Goal: Communication & Community: Ask a question

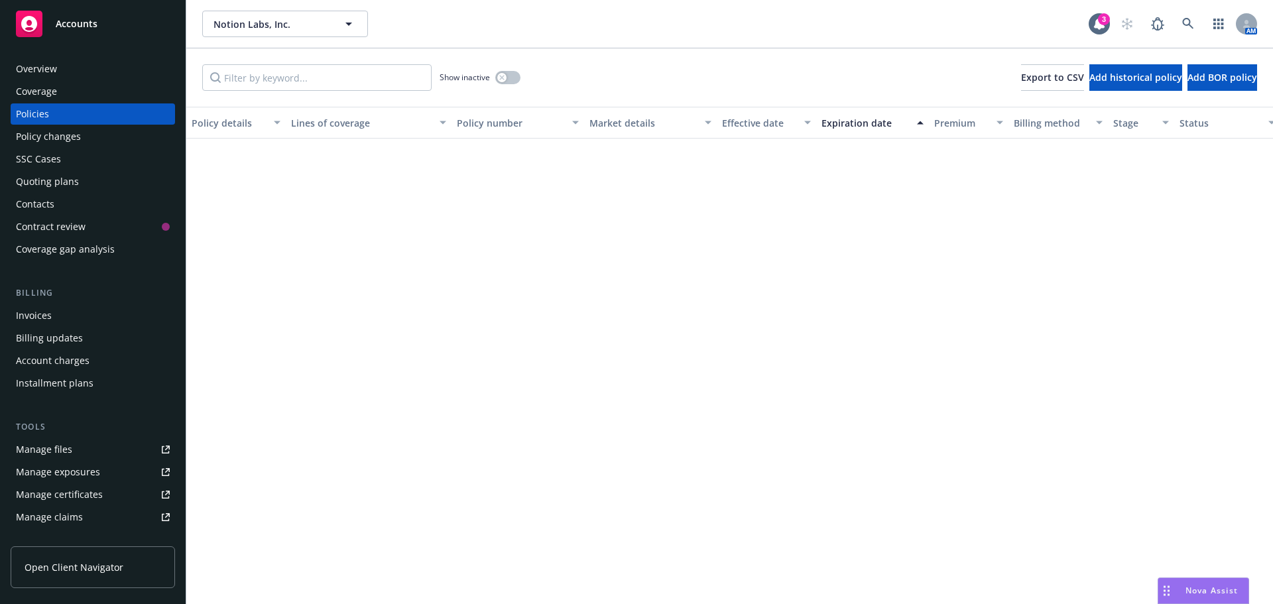
scroll to position [706, 0]
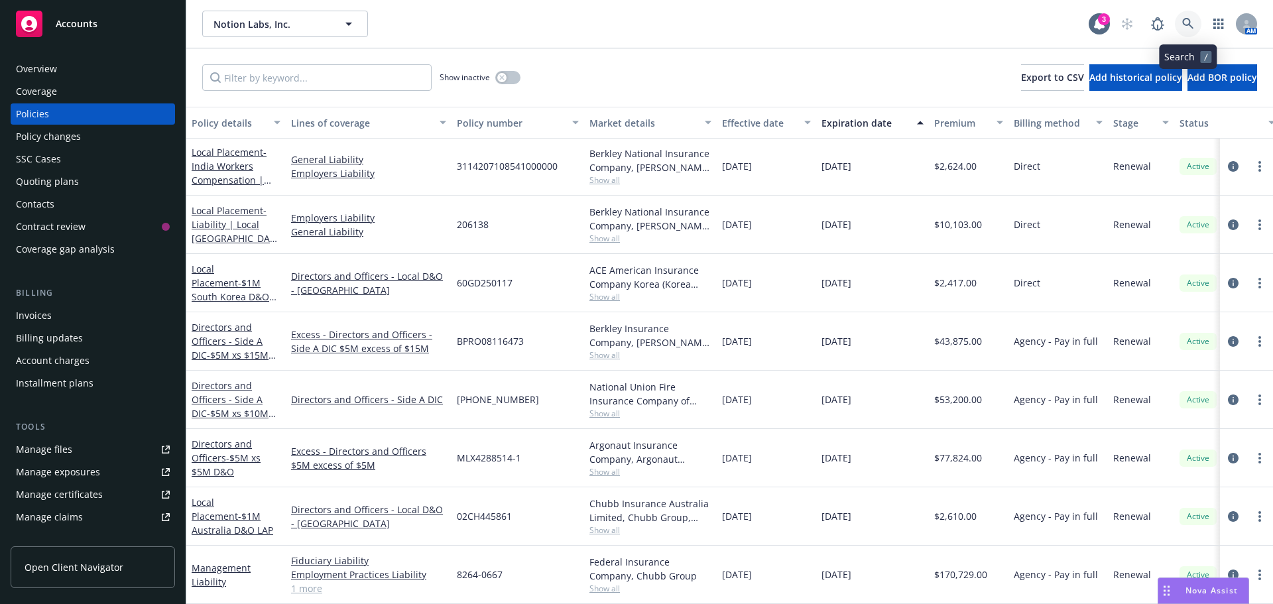
click at [1184, 21] on icon at bounding box center [1188, 24] width 12 height 12
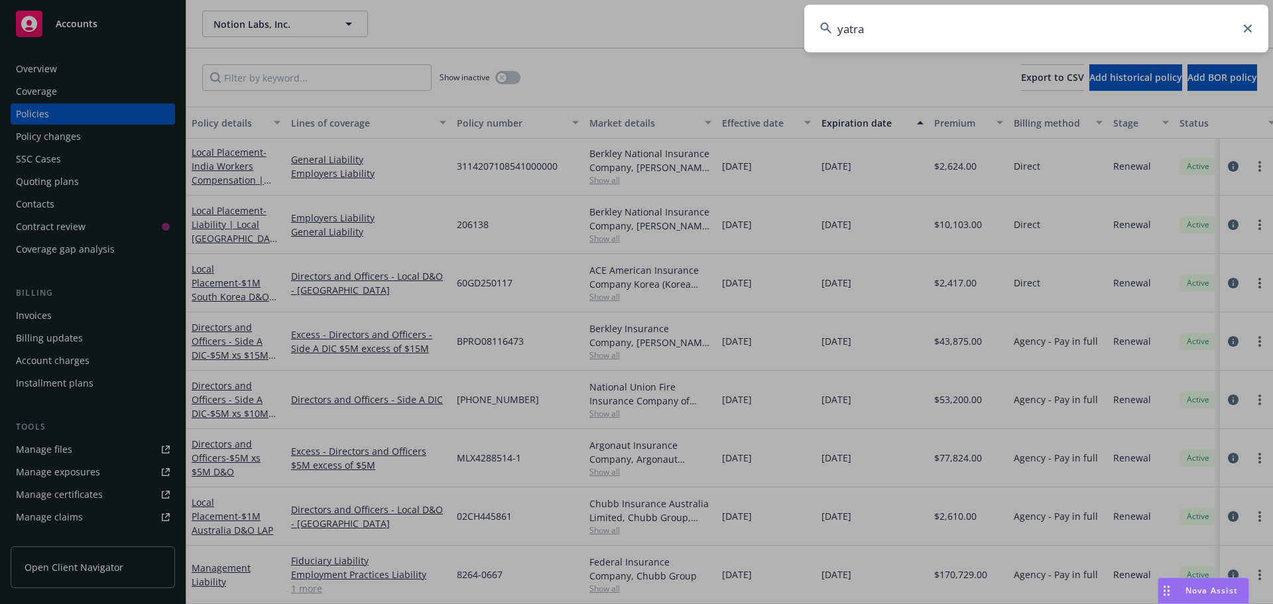
type input "yatra"
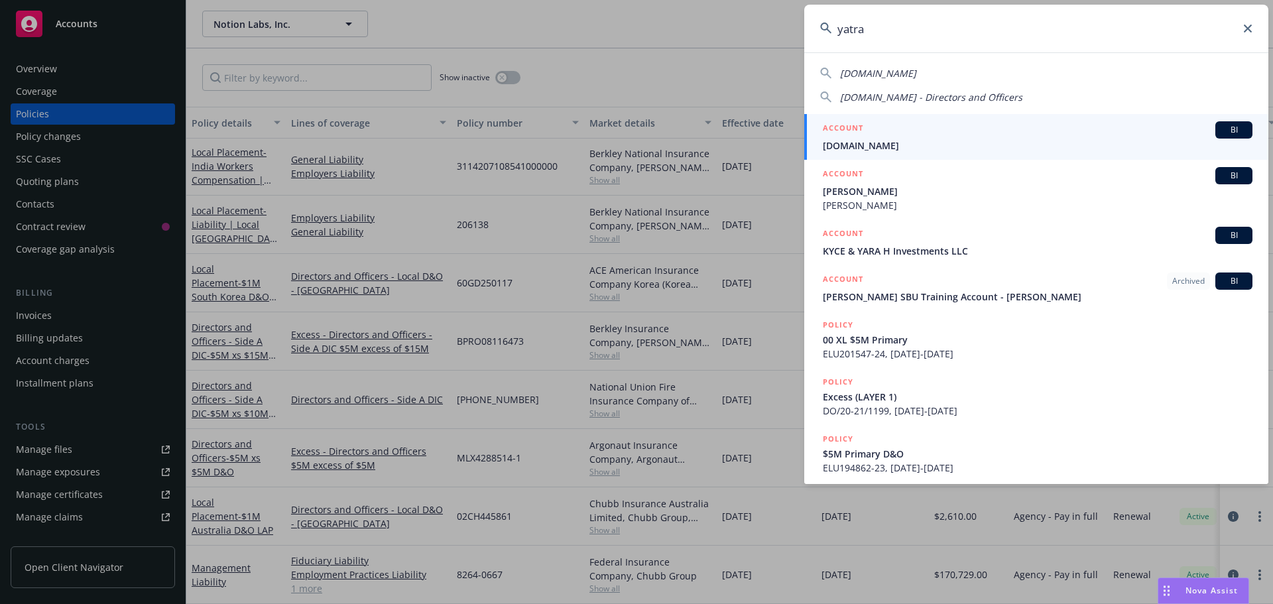
click at [837, 141] on span "[DOMAIN_NAME]" at bounding box center [1036, 146] width 429 height 14
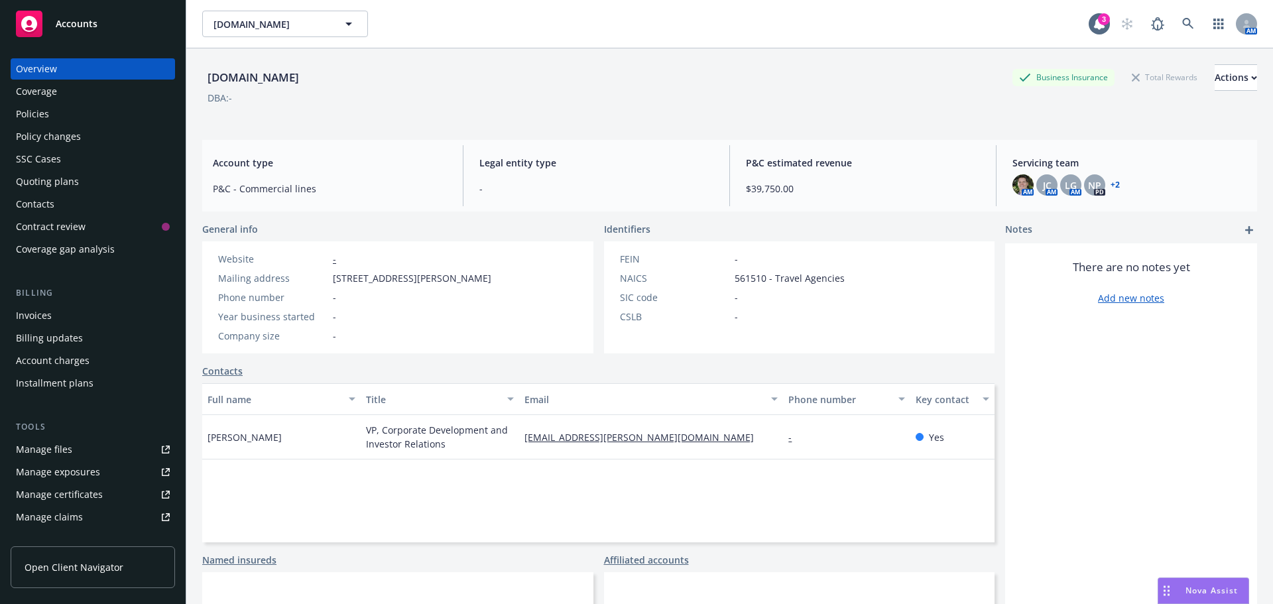
click at [1110, 184] on link "+ 2" at bounding box center [1114, 185] width 9 height 8
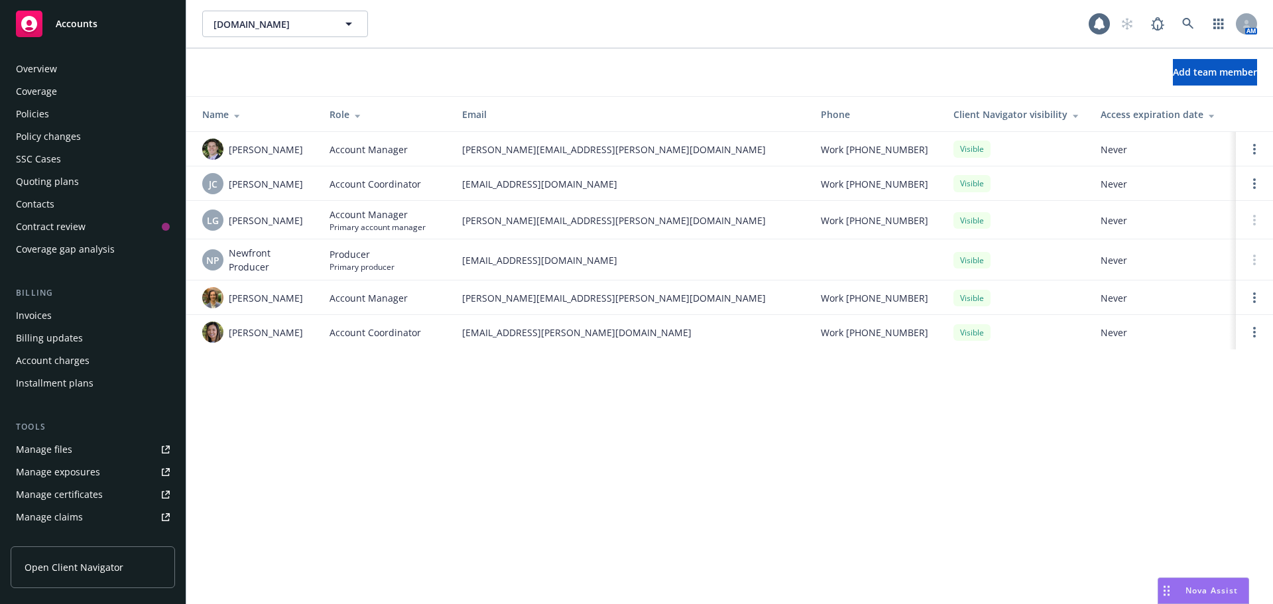
scroll to position [260, 0]
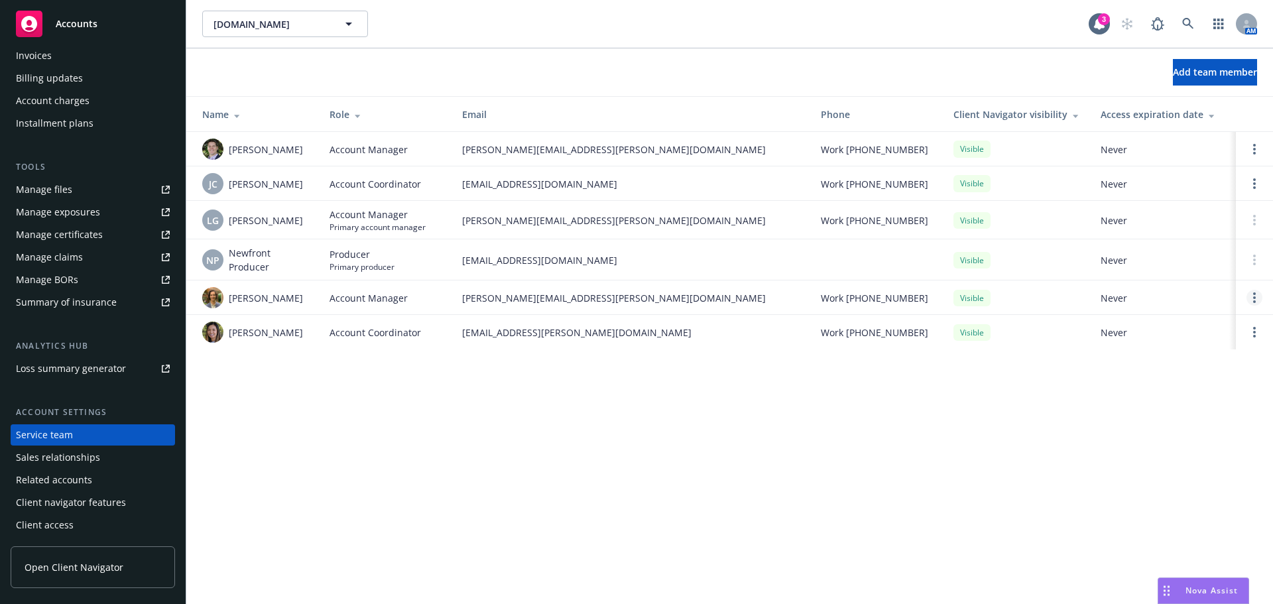
click at [1253, 300] on icon "Open options" at bounding box center [1254, 297] width 3 height 11
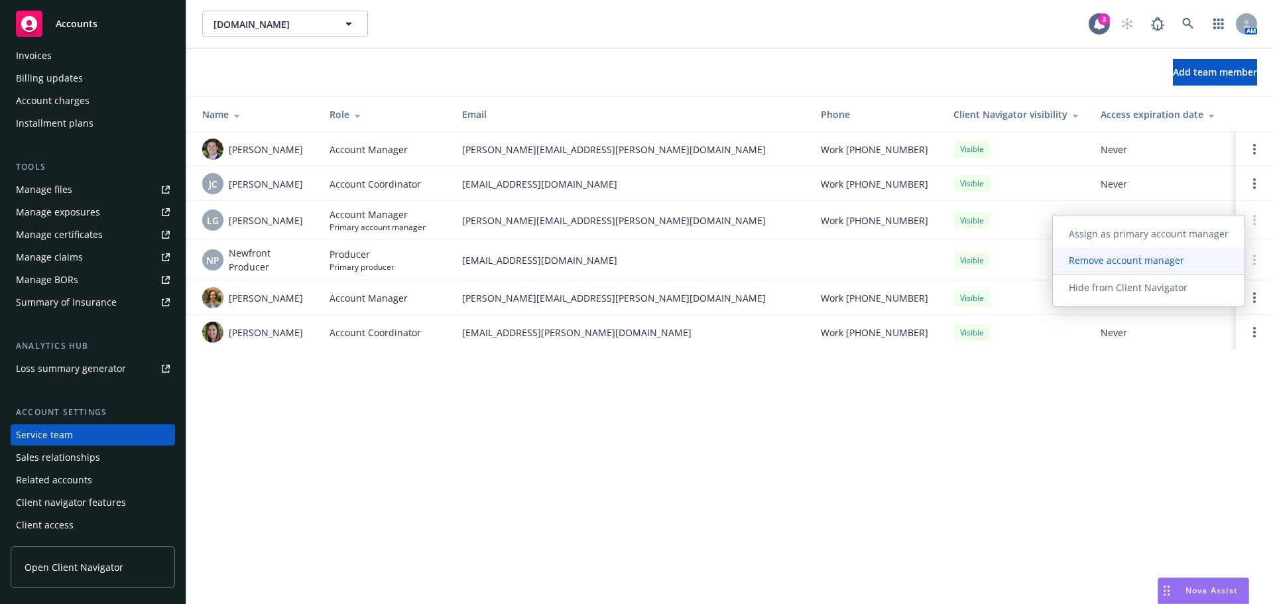
click at [1170, 261] on span "Remove account manager" at bounding box center [1125, 260] width 147 height 13
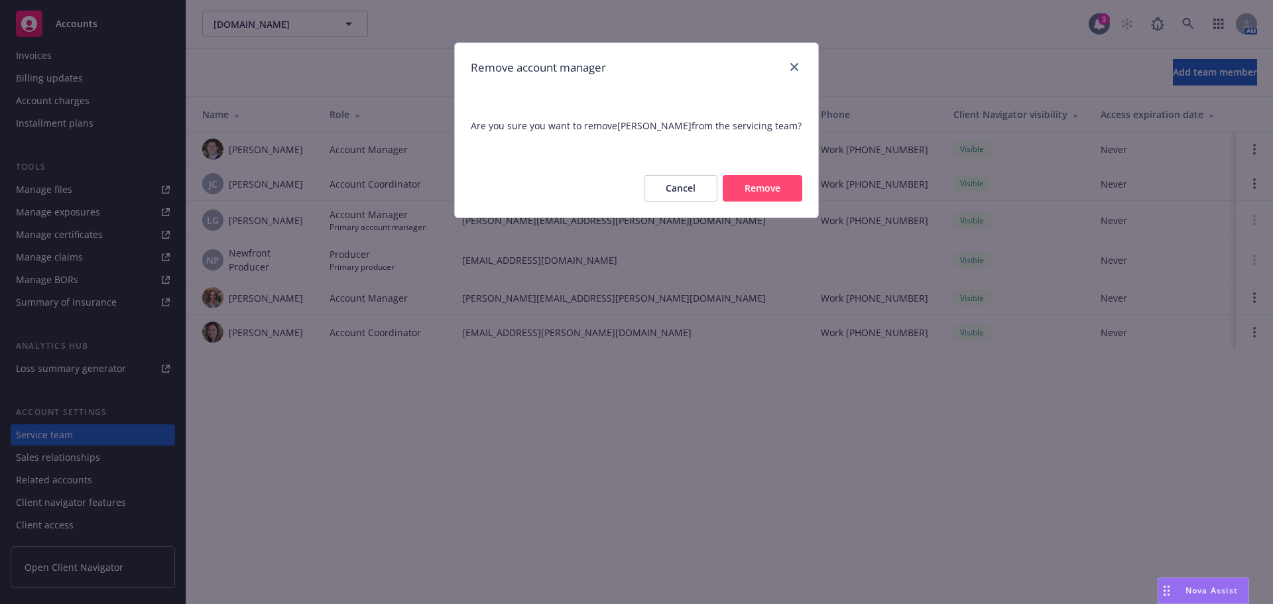
click at [783, 193] on button "Remove" at bounding box center [762, 188] width 80 height 27
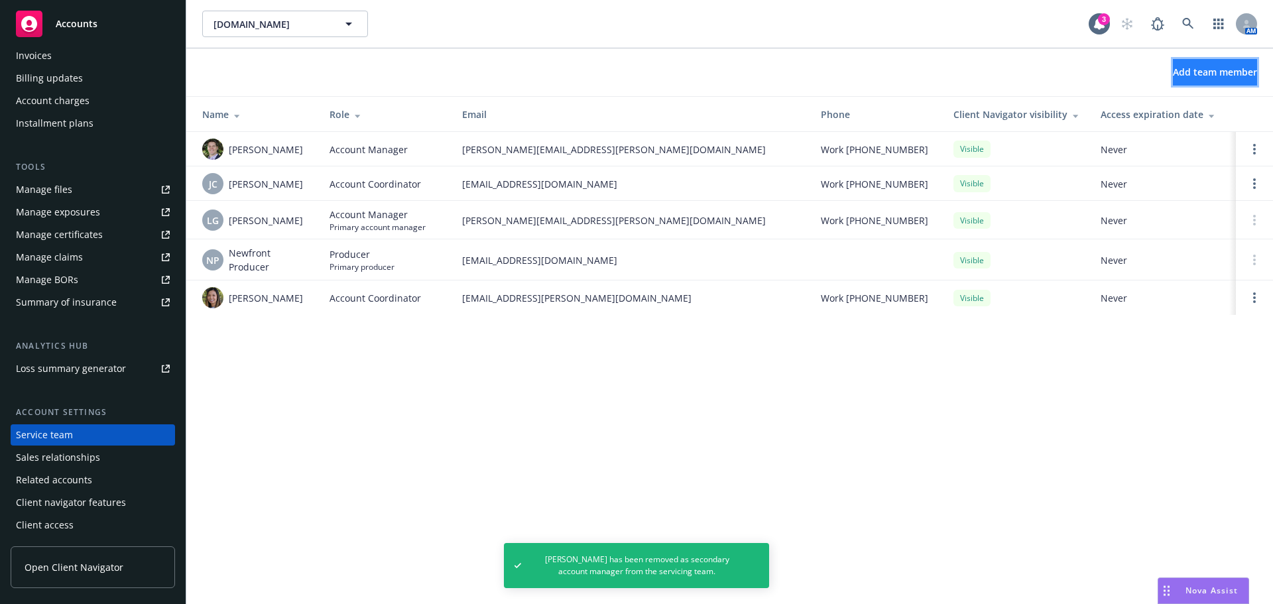
click at [1175, 70] on span "Add team member" at bounding box center [1214, 72] width 84 height 13
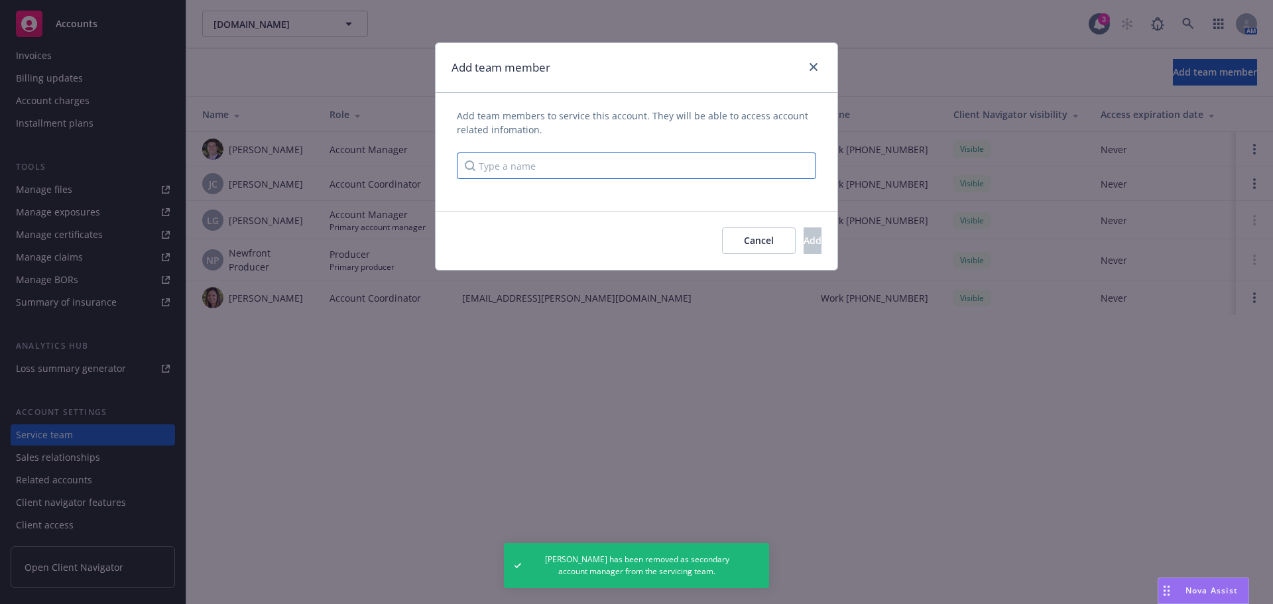
click at [760, 164] on input "Type a name" at bounding box center [636, 165] width 359 height 27
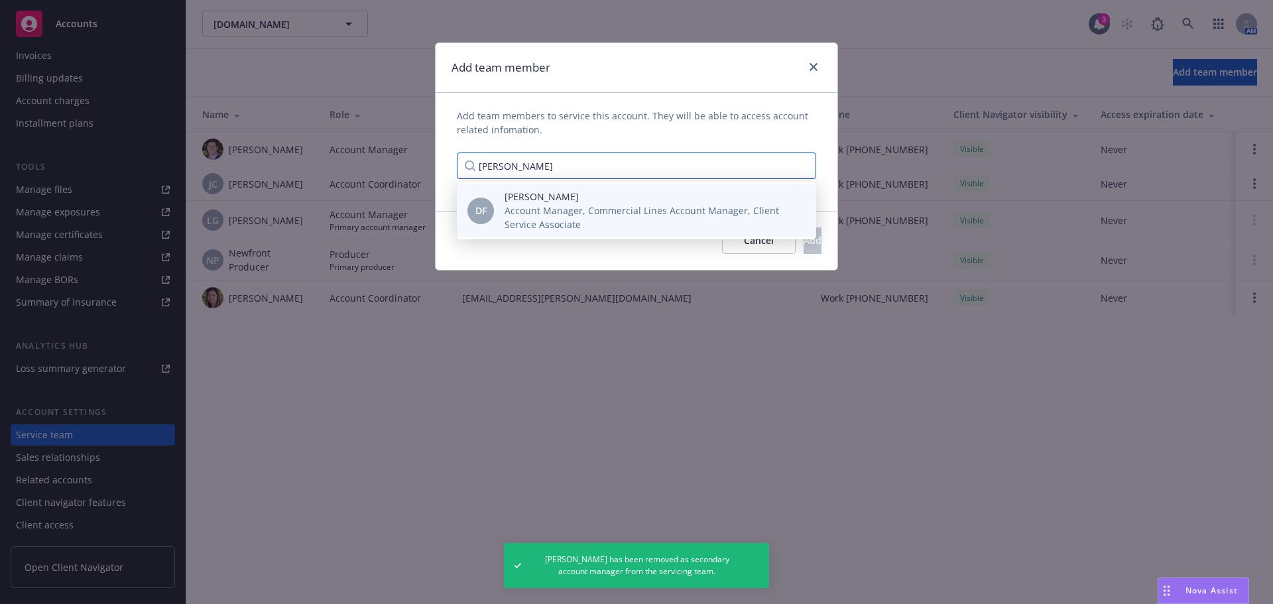
type input "[PERSON_NAME]"
click at [652, 206] on span "Account Manager, Commercial Lines Account Manager, Client Service Associate" at bounding box center [649, 217] width 290 height 28
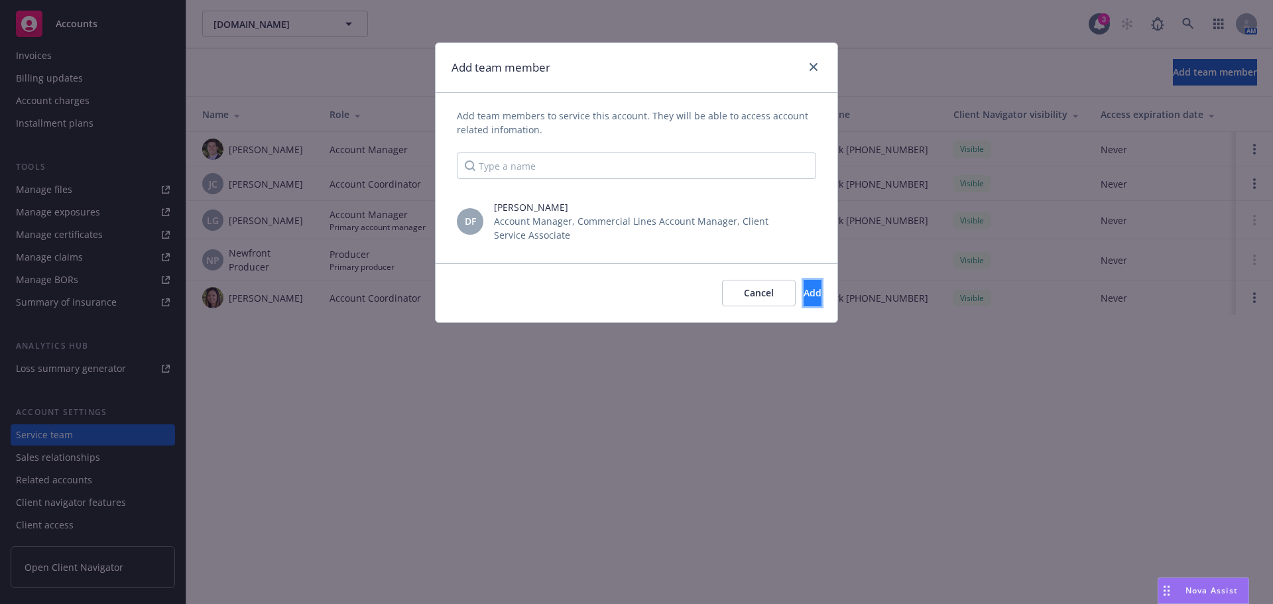
click at [803, 290] on span "Add" at bounding box center [812, 292] width 18 height 13
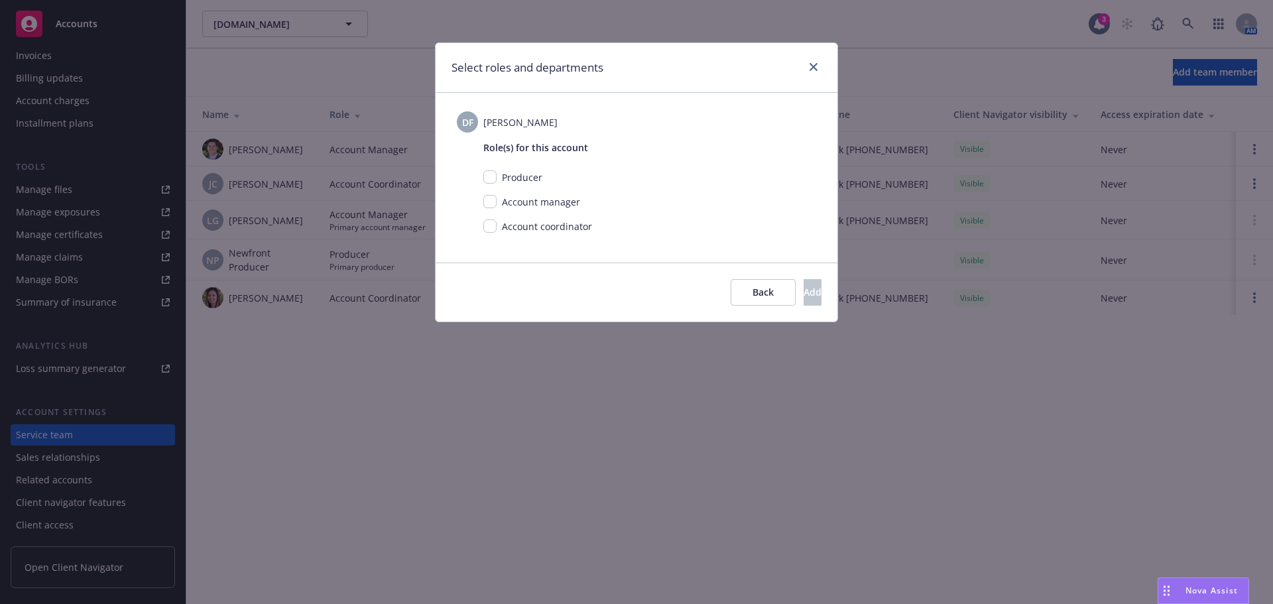
click at [496, 198] on div "Account manager" at bounding box center [539, 202] width 86 height 14
click at [490, 200] on input "checkbox" at bounding box center [489, 201] width 13 height 13
checkbox input "true"
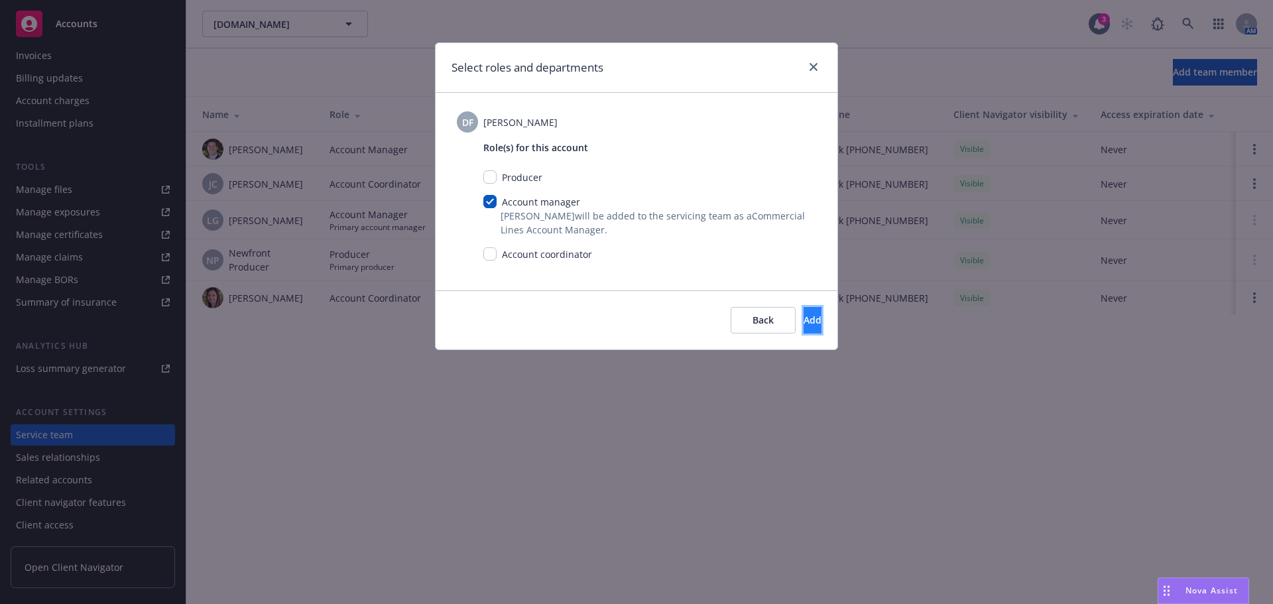
click at [803, 317] on span "Add" at bounding box center [812, 319] width 18 height 13
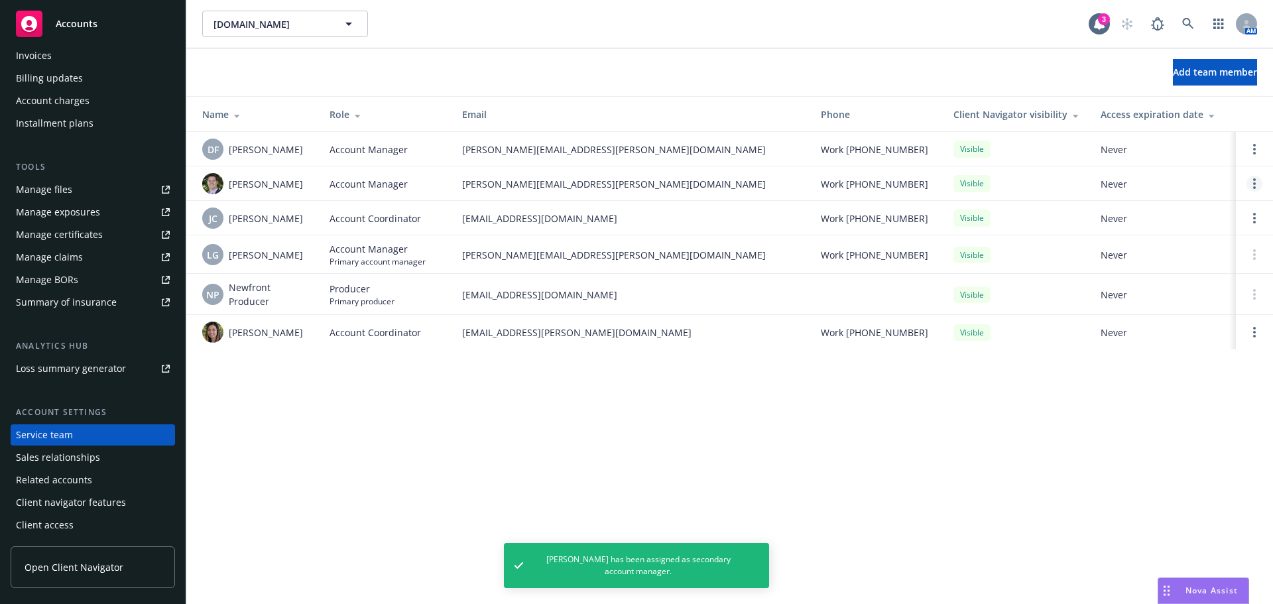
click at [1253, 185] on icon "Open options" at bounding box center [1254, 183] width 3 height 11
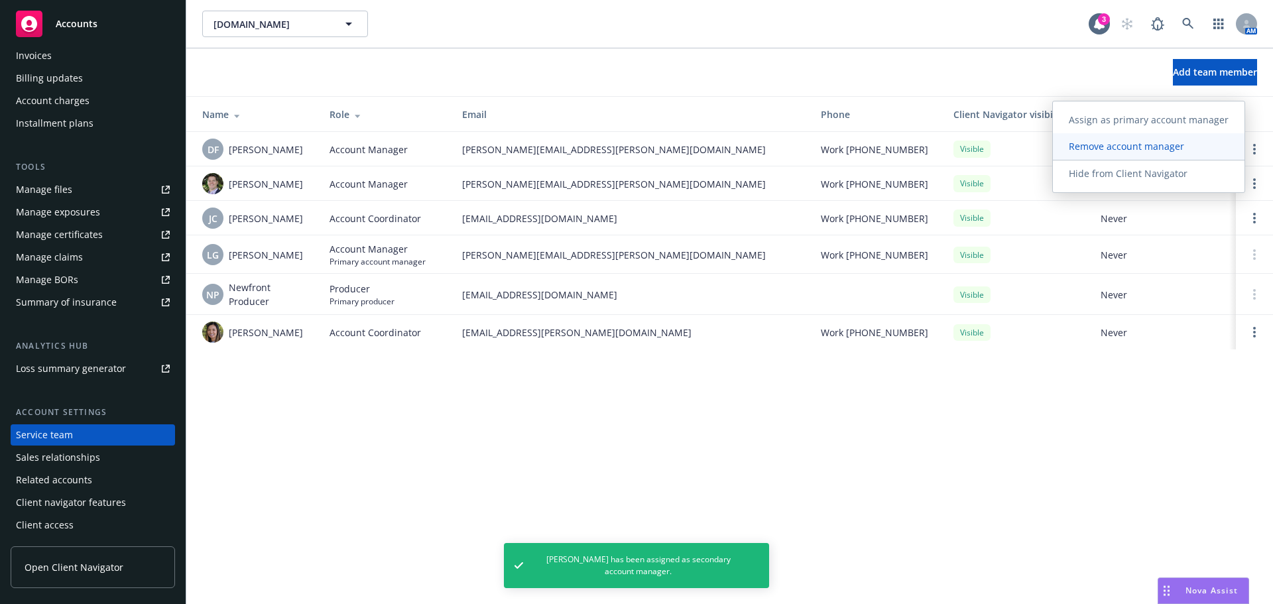
click at [1161, 149] on span "Remove account manager" at bounding box center [1125, 146] width 147 height 13
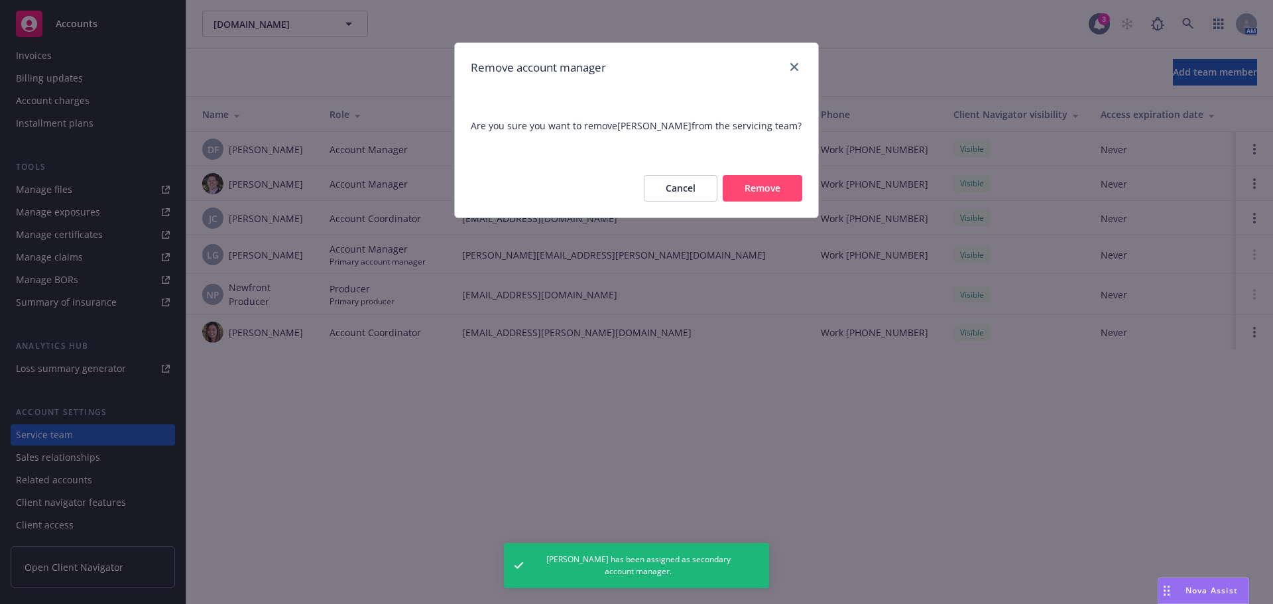
click at [768, 186] on button "Remove" at bounding box center [762, 188] width 80 height 27
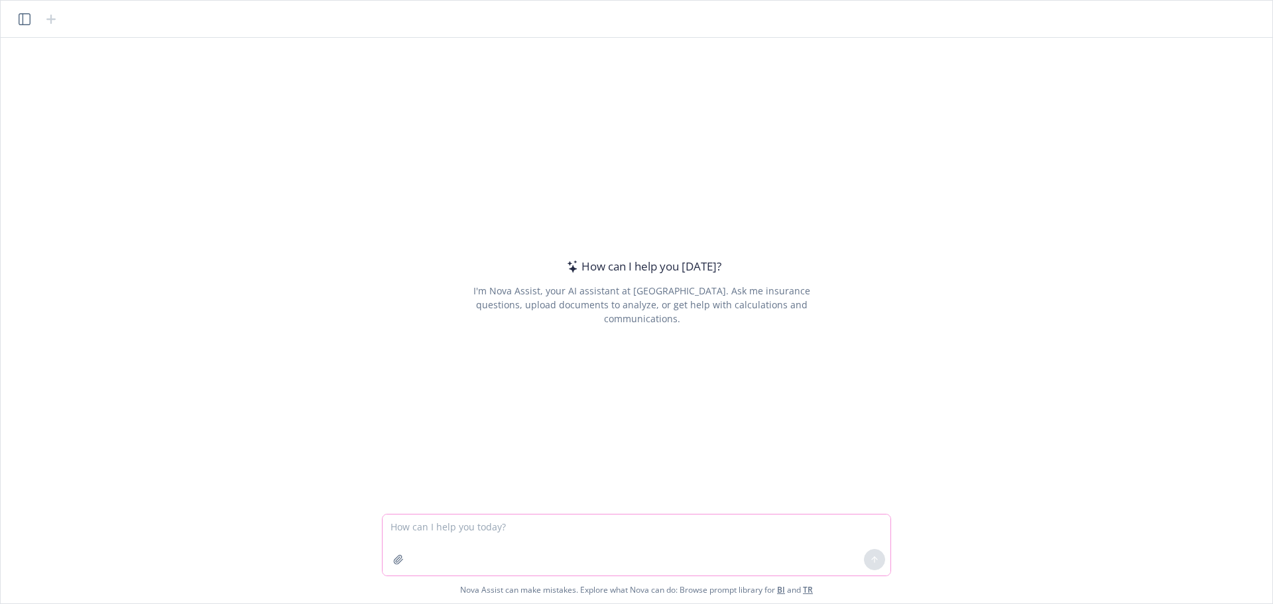
click at [587, 526] on textarea at bounding box center [636, 544] width 508 height 61
paste textarea "L ip d sitametco adi elitsedd eiusmodte incididun utlabo, etd mag aliqua enimad…"
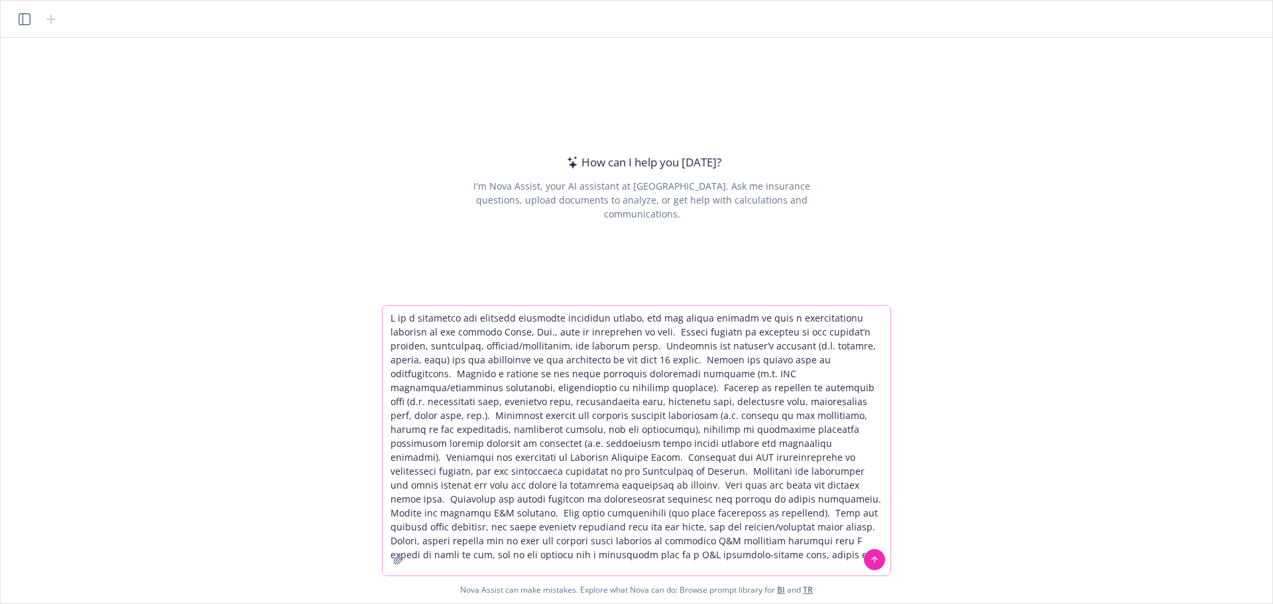
drag, startPoint x: 463, startPoint y: 333, endPoint x: 511, endPoint y: 332, distance: 48.4
click at [511, 332] on textarea at bounding box center [636, 441] width 508 height 270
paste textarea "Lucid Group"
type textarea "L ip d sitametco adi elitsedd eiusmodte incididun utlabo, etd mag aliqua enimad…"
click at [876, 562] on icon at bounding box center [874, 559] width 9 height 9
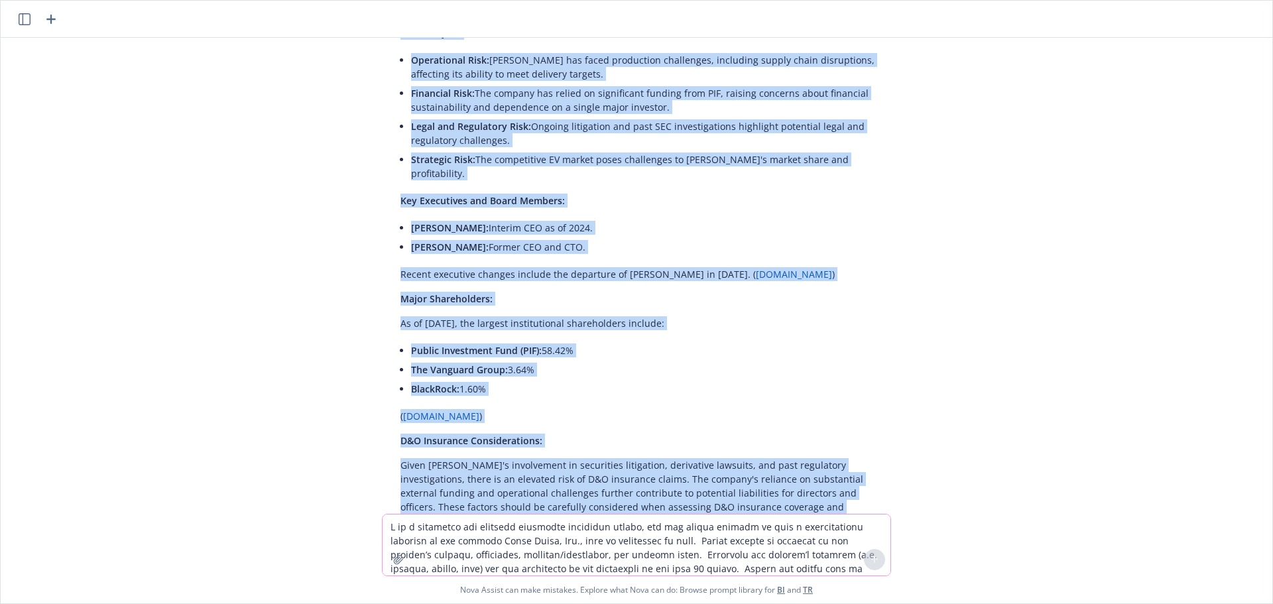
scroll to position [822, 0]
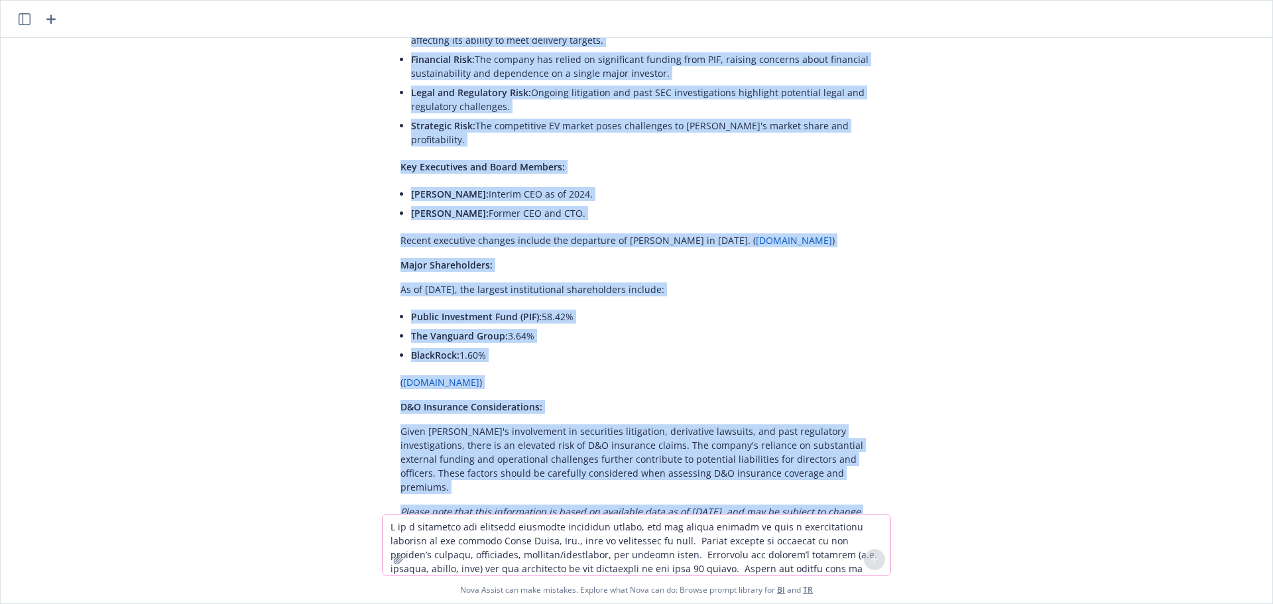
drag, startPoint x: 408, startPoint y: 230, endPoint x: 545, endPoint y: 467, distance: 273.8
click at [545, 467] on div "Lucid Group, Inc. is an American automotive and technology company specializing…" at bounding box center [641, 34] width 509 height 978
copy div "Lucid Group, Inc. is an American automotive and technology company specializing…"
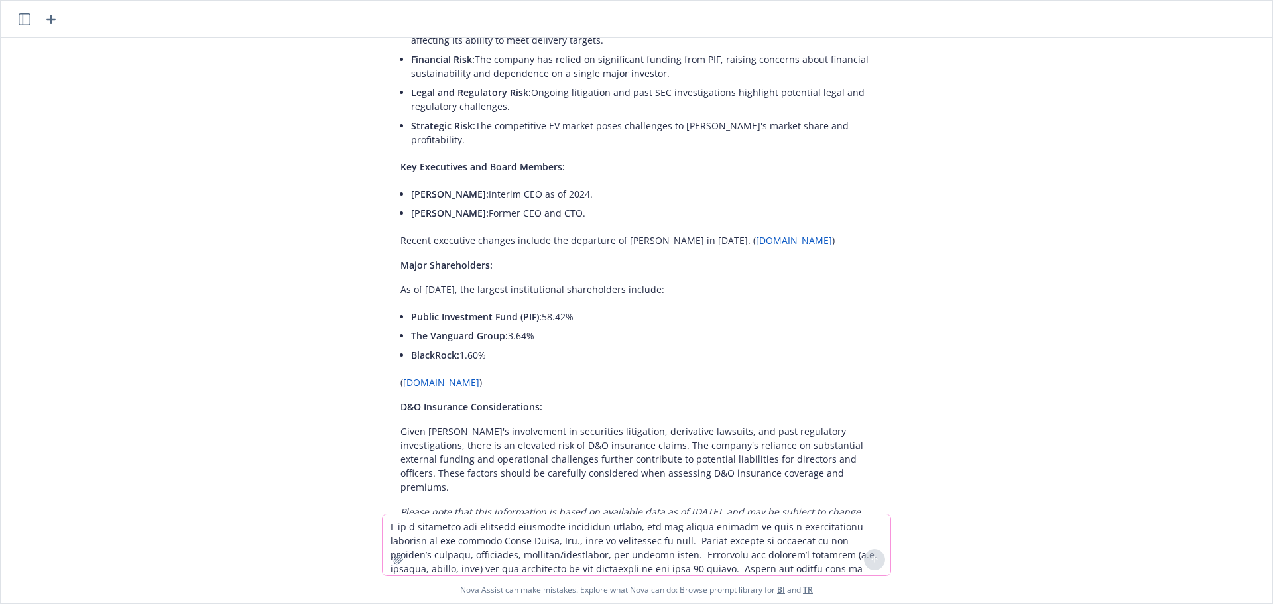
click at [1081, 324] on div "Lucid Group, Inc. is an American automotive and technology company specializing…" at bounding box center [636, 276] width 1261 height 476
